Goal: Information Seeking & Learning: Stay updated

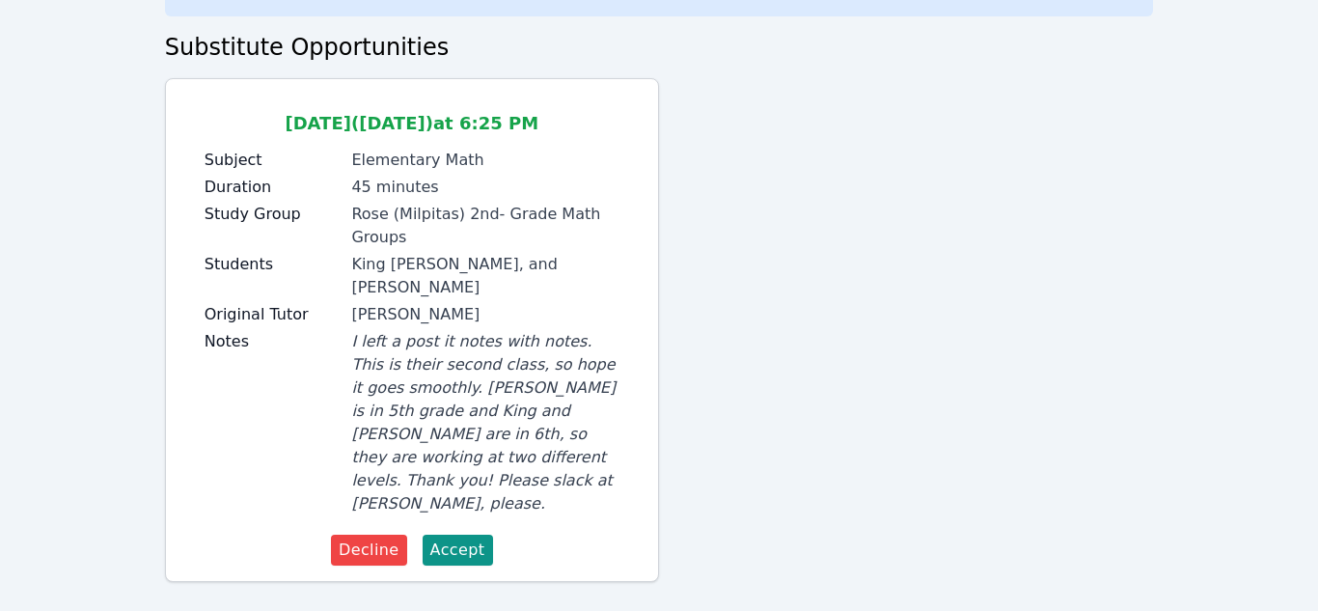
scroll to position [140, 0]
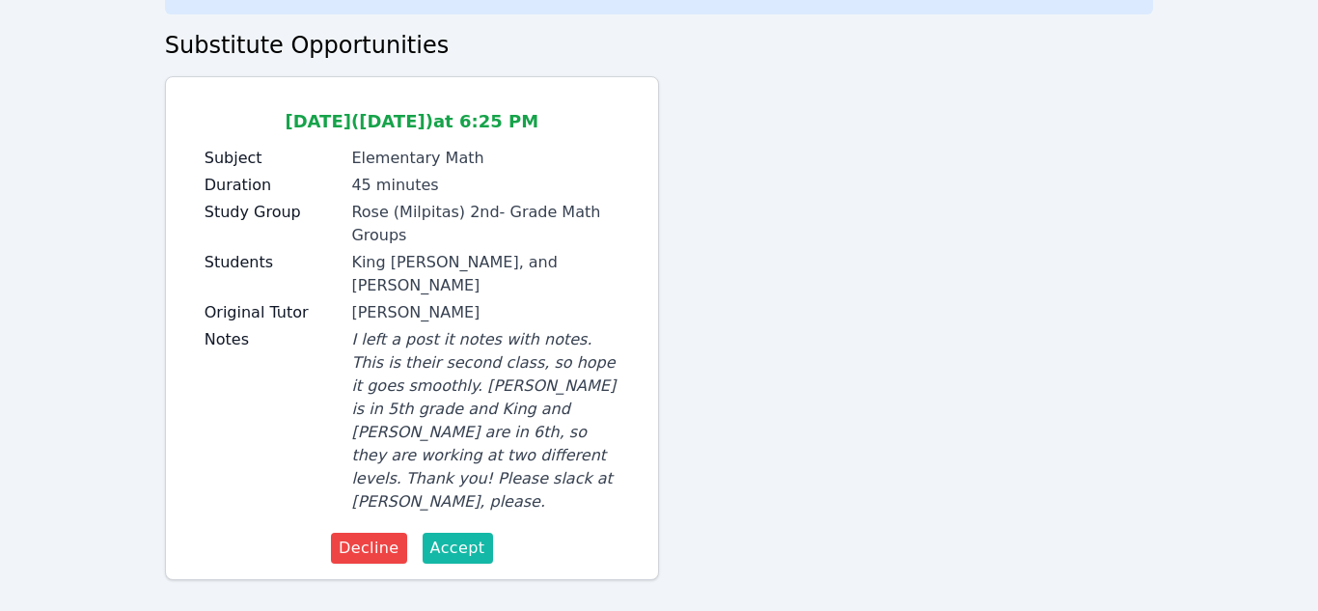
click at [460, 536] on span "Accept" at bounding box center [457, 547] width 55 height 23
